Goal: Communication & Community: Participate in discussion

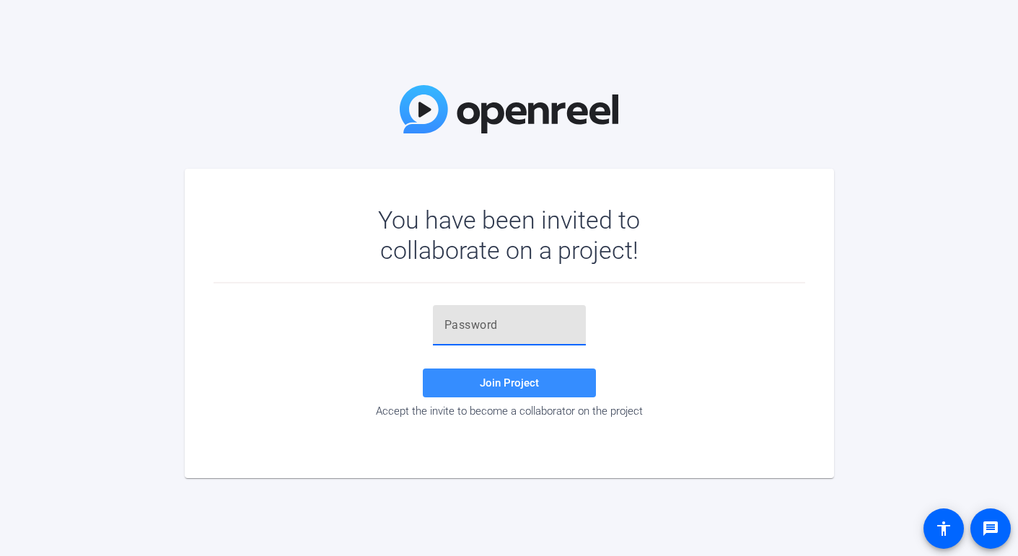
click at [455, 323] on input "text" at bounding box center [509, 325] width 130 height 17
paste input "%fMR_z"
type input "%fMR_z"
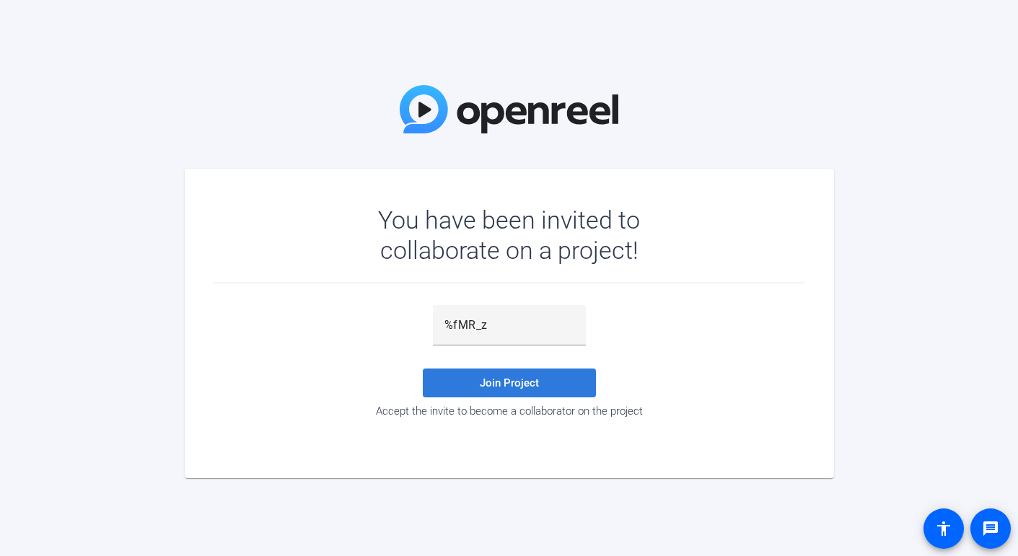
click at [514, 374] on span at bounding box center [509, 383] width 173 height 35
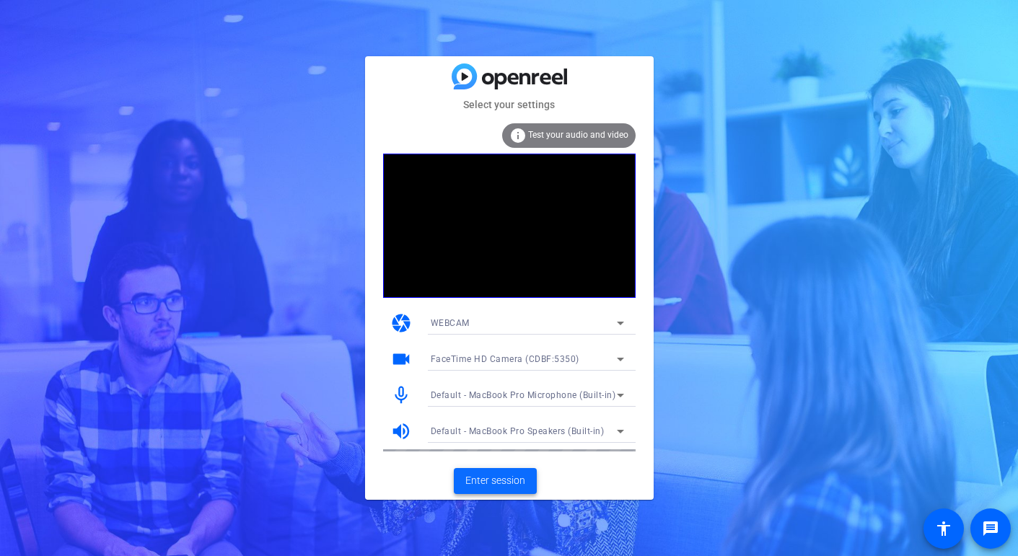
click at [500, 484] on span "Enter session" at bounding box center [495, 480] width 60 height 15
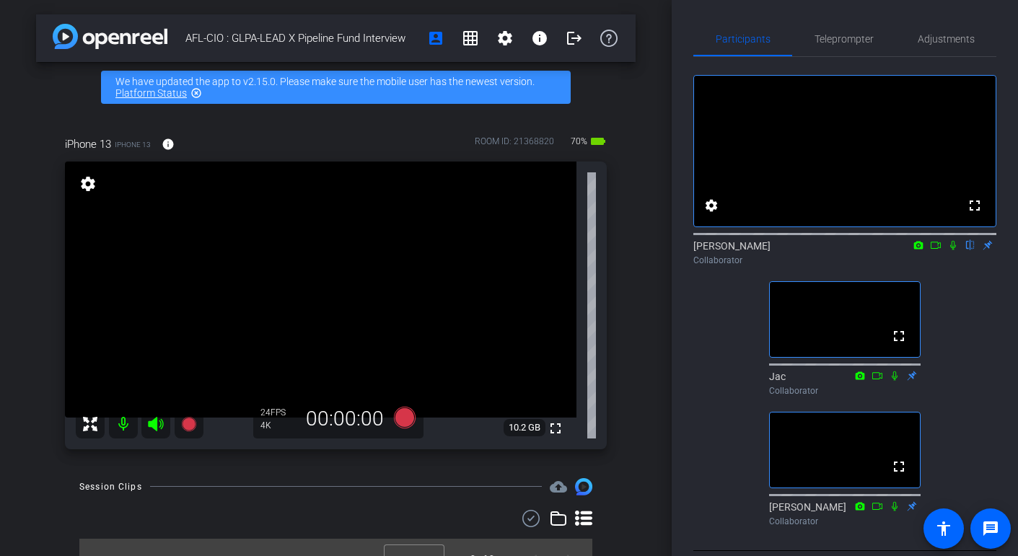
click at [950, 250] on icon at bounding box center [953, 245] width 12 height 10
click at [954, 250] on icon at bounding box center [953, 245] width 12 height 10
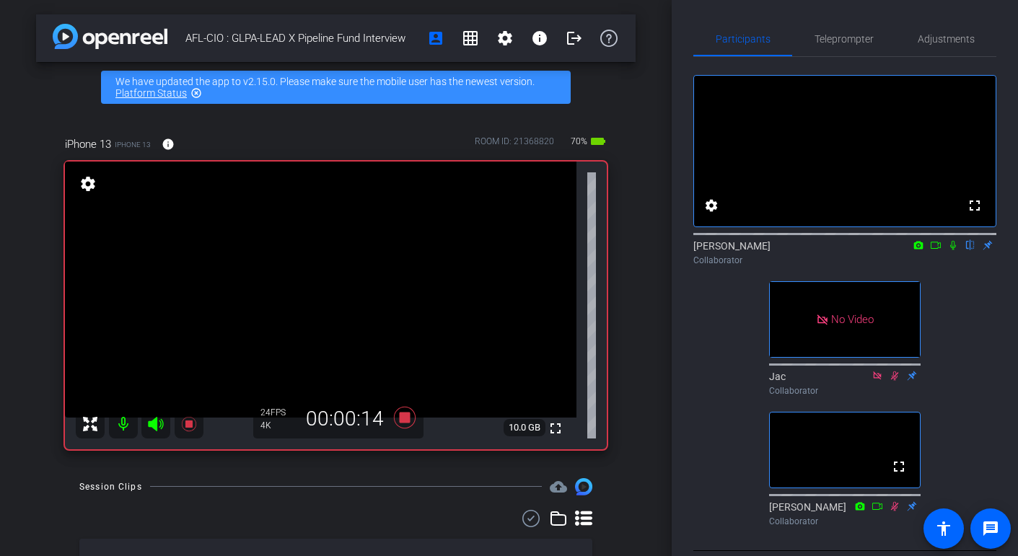
click at [934, 250] on icon at bounding box center [936, 245] width 12 height 10
click at [968, 250] on icon at bounding box center [971, 245] width 12 height 10
click at [973, 250] on icon at bounding box center [971, 245] width 12 height 10
click at [971, 250] on icon at bounding box center [971, 245] width 12 height 10
click at [968, 250] on icon at bounding box center [971, 245] width 12 height 10
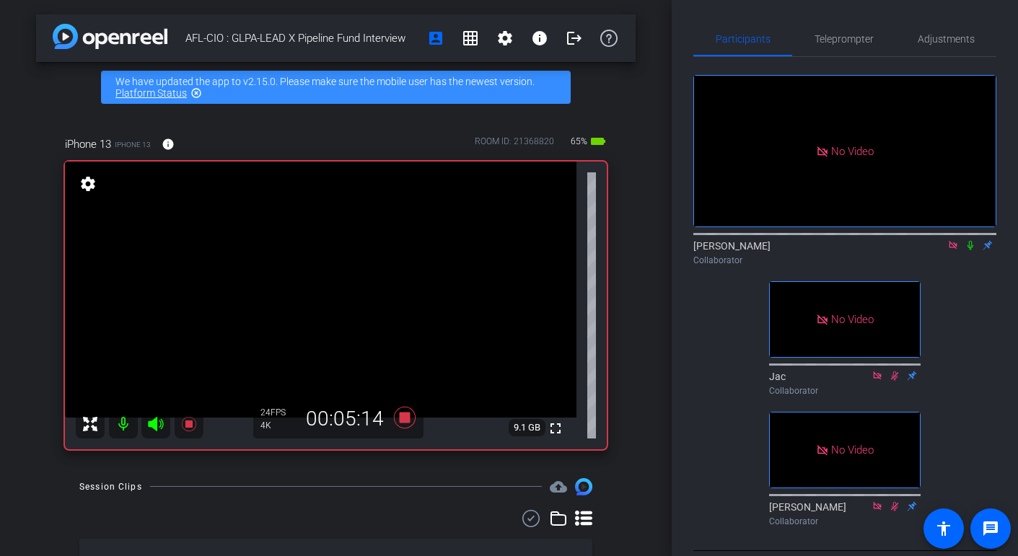
click at [972, 250] on icon at bounding box center [971, 245] width 12 height 10
click at [971, 250] on icon at bounding box center [971, 245] width 6 height 9
click at [969, 250] on icon at bounding box center [971, 245] width 12 height 10
click at [970, 250] on icon at bounding box center [971, 245] width 12 height 10
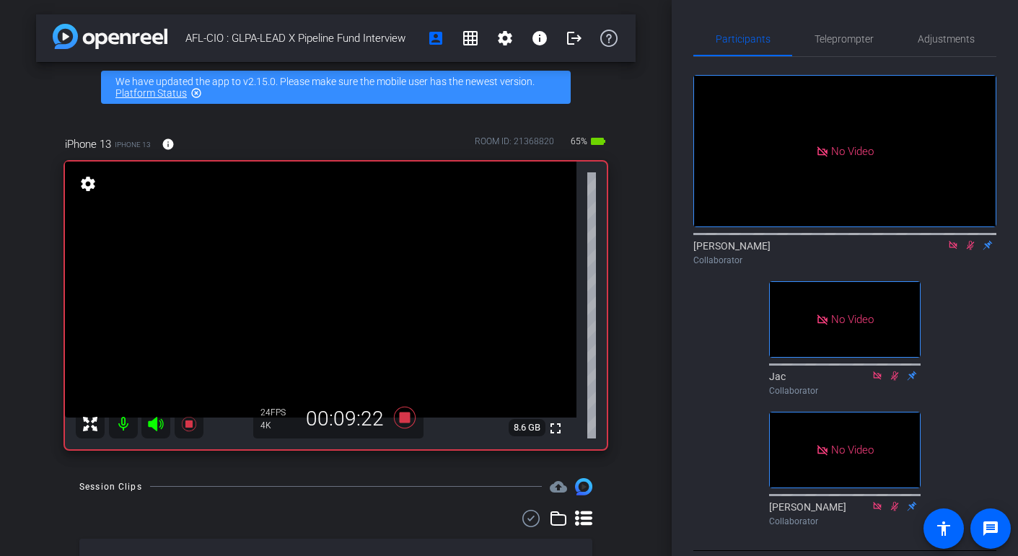
click at [968, 250] on icon at bounding box center [971, 245] width 12 height 10
click at [973, 250] on icon at bounding box center [971, 245] width 12 height 10
click at [968, 250] on icon at bounding box center [971, 245] width 6 height 9
click at [971, 250] on icon at bounding box center [971, 245] width 8 height 9
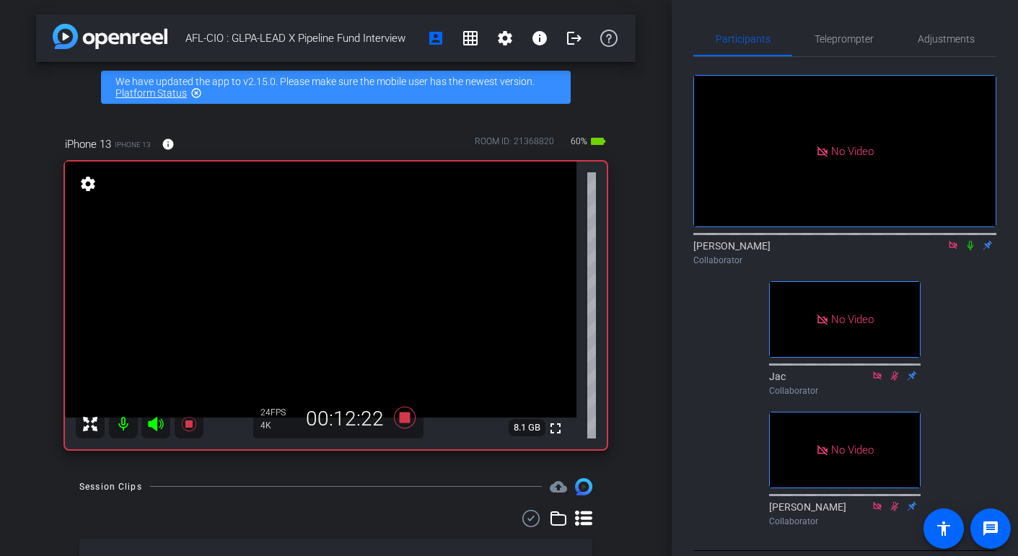
click at [968, 250] on icon at bounding box center [971, 245] width 6 height 9
click at [975, 250] on icon at bounding box center [971, 245] width 12 height 10
click at [968, 250] on icon at bounding box center [971, 245] width 6 height 9
click at [970, 250] on icon at bounding box center [971, 245] width 12 height 10
click at [966, 250] on icon at bounding box center [971, 245] width 12 height 10
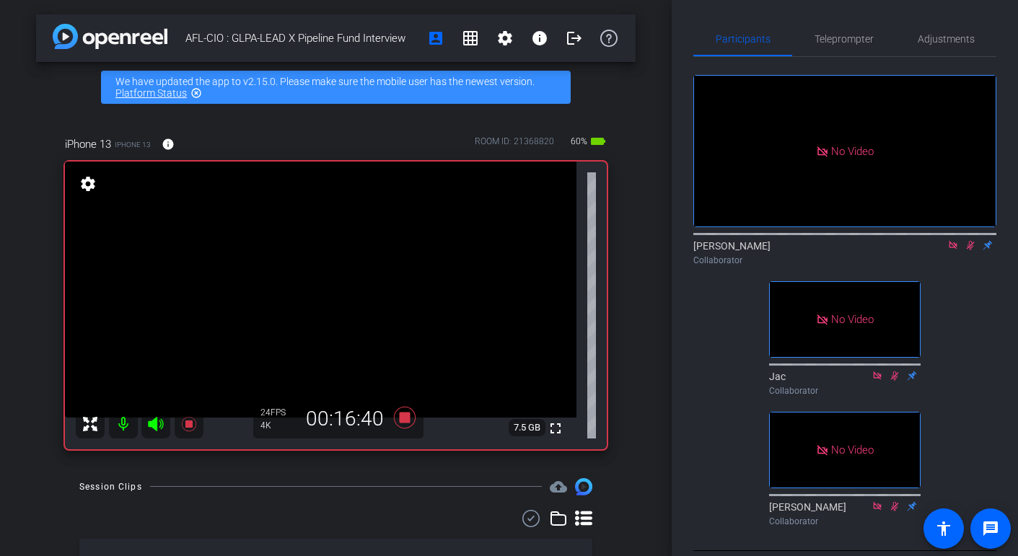
click at [968, 250] on icon at bounding box center [971, 245] width 8 height 9
click at [971, 250] on icon at bounding box center [971, 245] width 12 height 10
click at [969, 250] on icon at bounding box center [971, 245] width 12 height 10
click at [971, 250] on icon at bounding box center [971, 245] width 6 height 9
click at [974, 250] on icon at bounding box center [971, 245] width 12 height 10
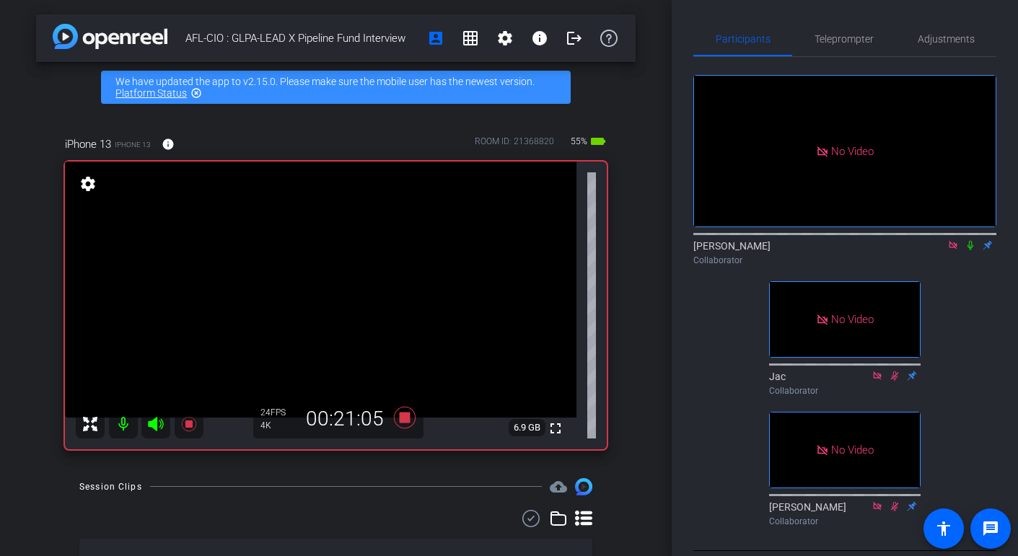
click at [971, 250] on icon at bounding box center [971, 245] width 12 height 10
click at [973, 250] on icon at bounding box center [971, 245] width 12 height 10
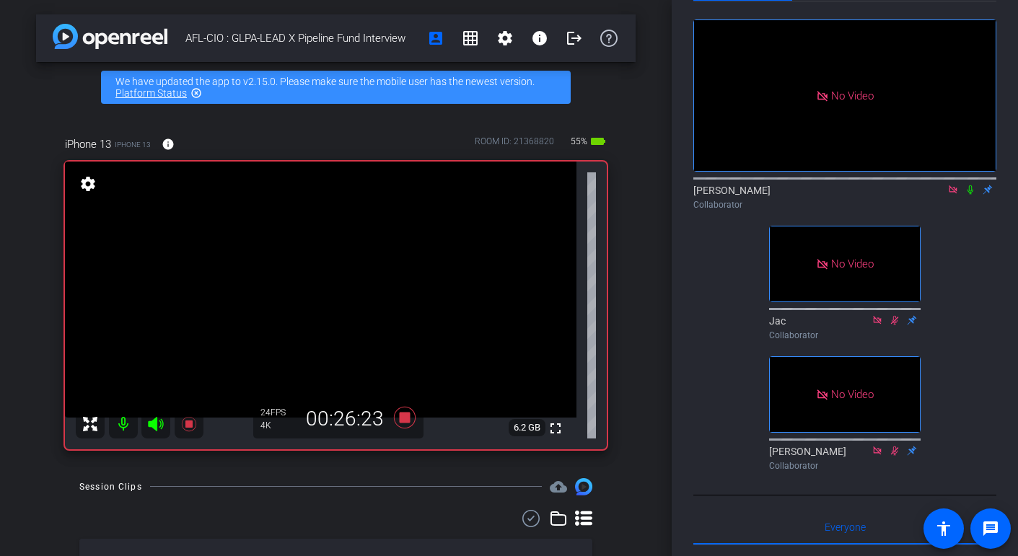
scroll to position [52, 0]
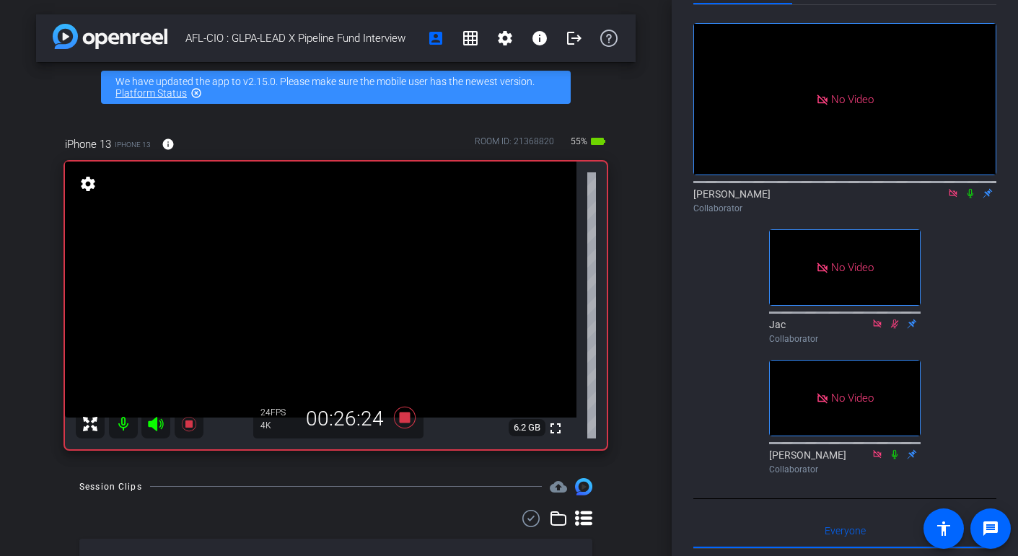
click at [950, 198] on icon at bounding box center [953, 193] width 12 height 10
